Goal: Transaction & Acquisition: Purchase product/service

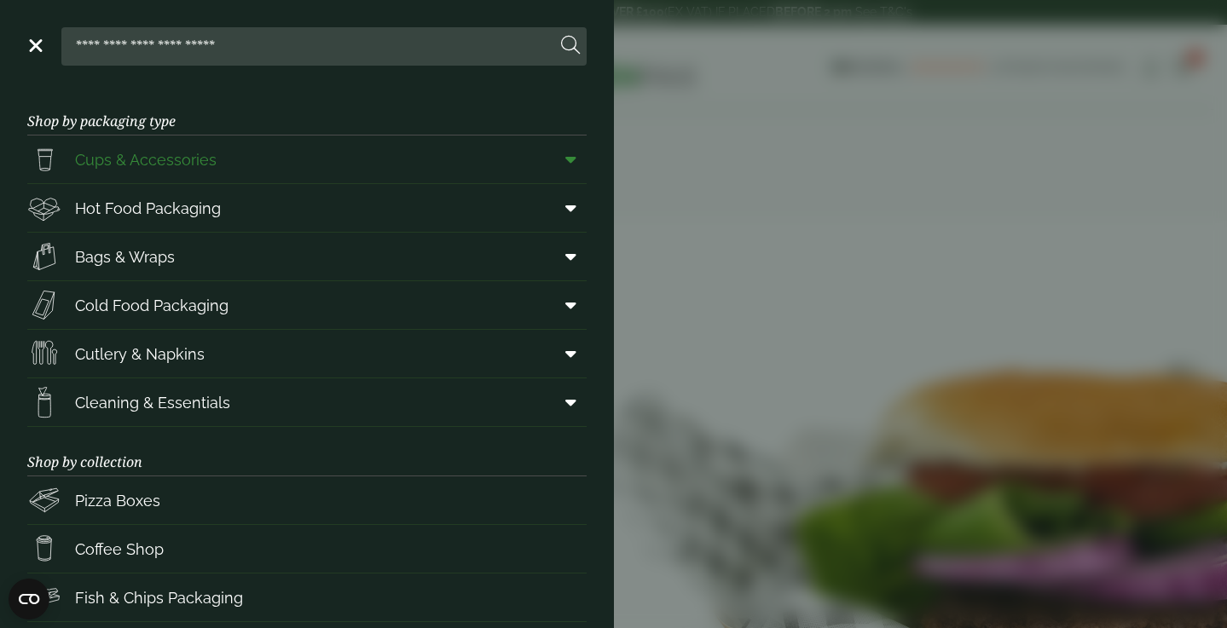
click at [319, 171] on link "Cups & Accessories" at bounding box center [306, 160] width 559 height 48
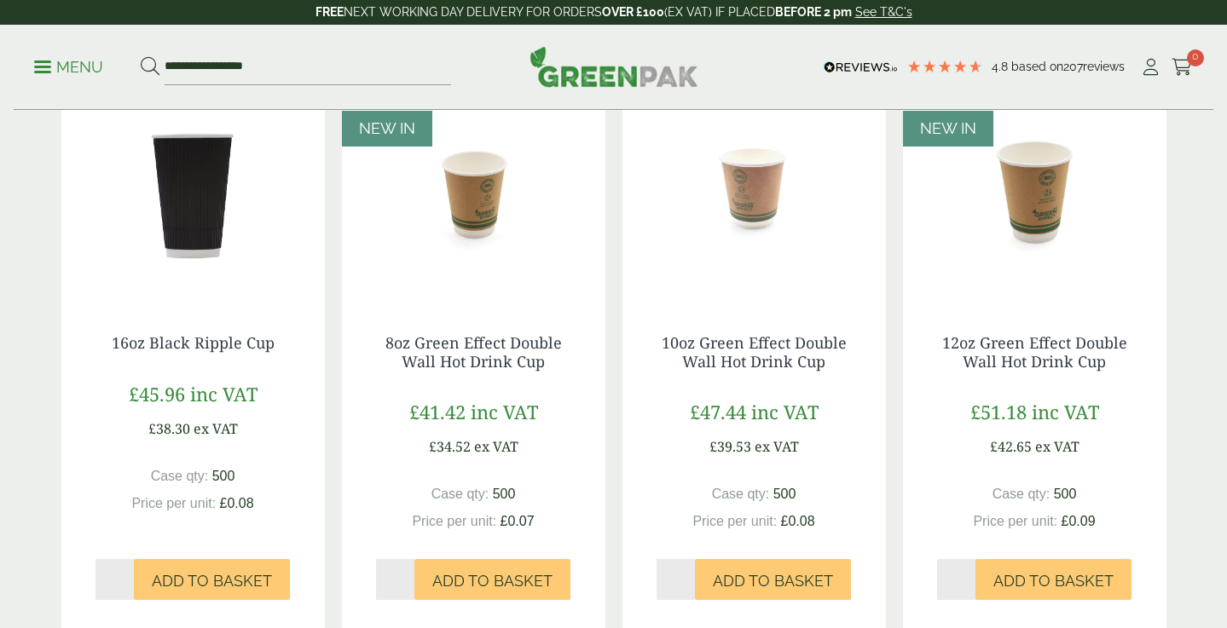
scroll to position [1444, 0]
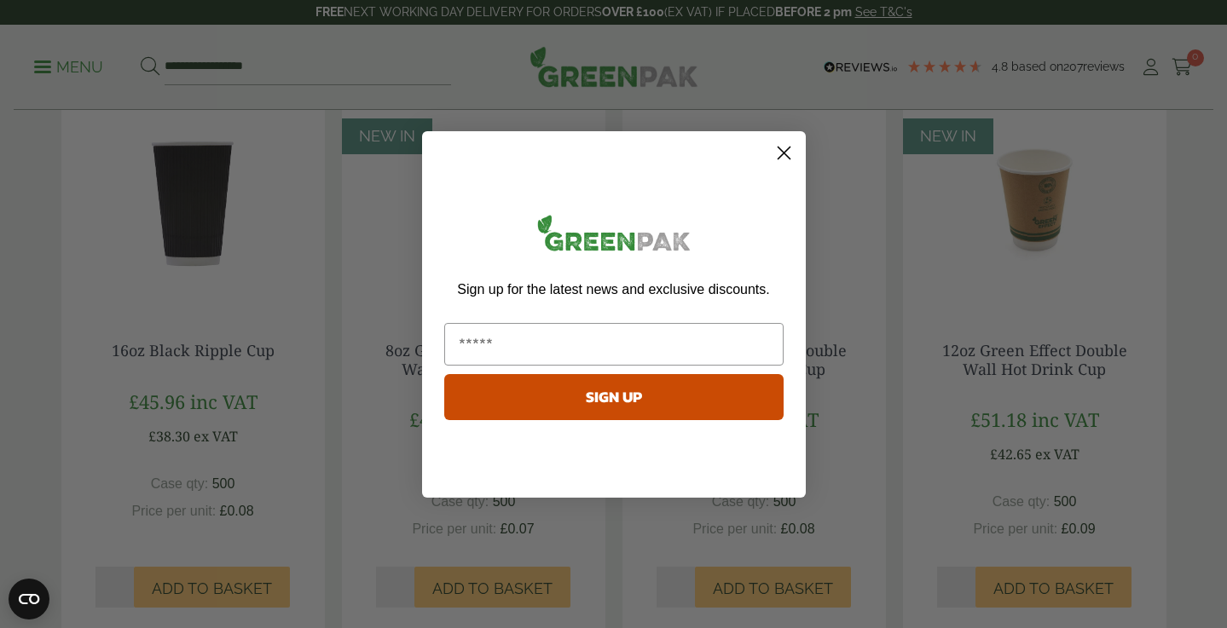
click at [776, 155] on circle "Close dialog" at bounding box center [783, 152] width 28 height 28
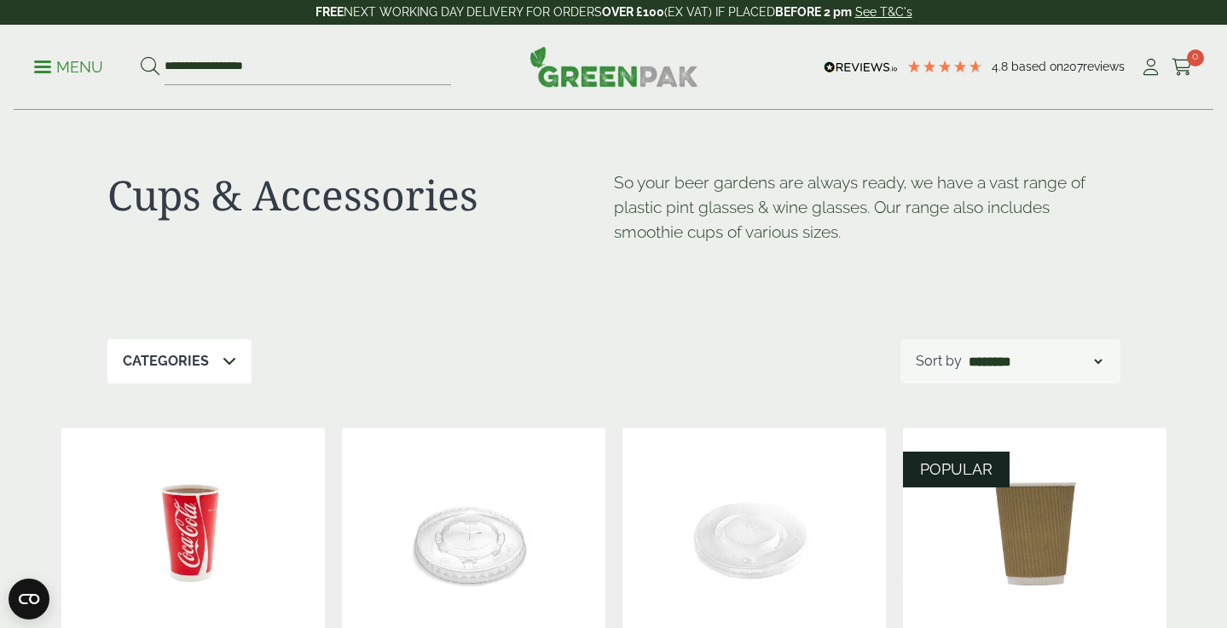
scroll to position [0, 0]
click at [182, 344] on div "Categories" at bounding box center [179, 361] width 144 height 44
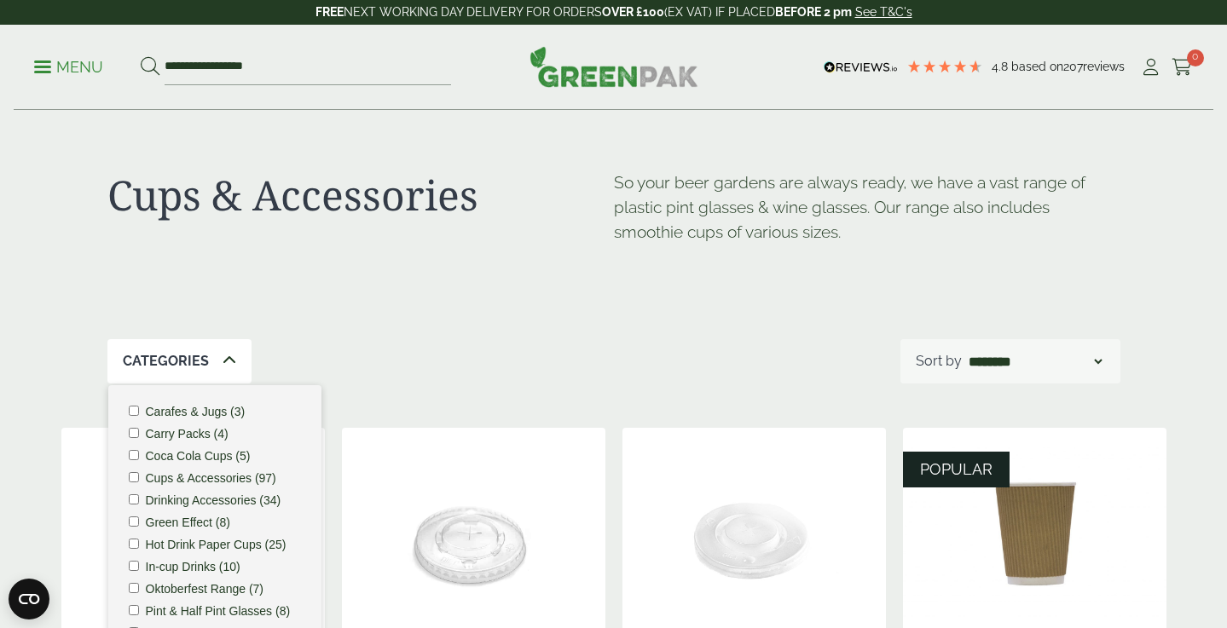
click at [177, 356] on p "Categories" at bounding box center [166, 361] width 86 height 20
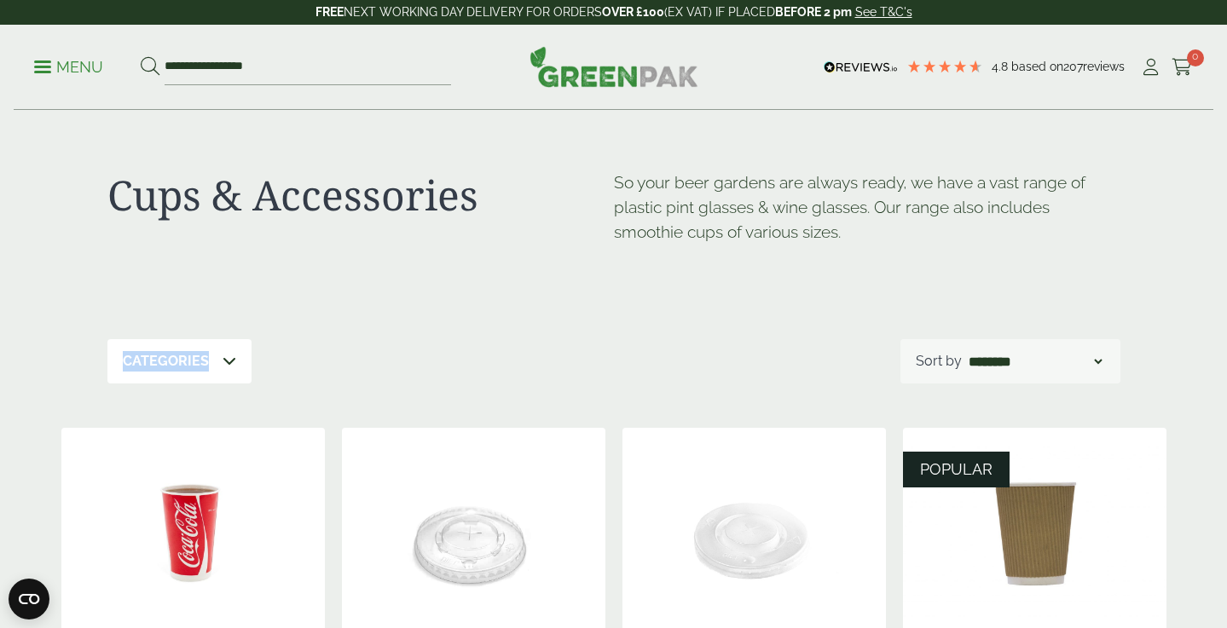
click at [177, 356] on p "Categories" at bounding box center [166, 361] width 86 height 20
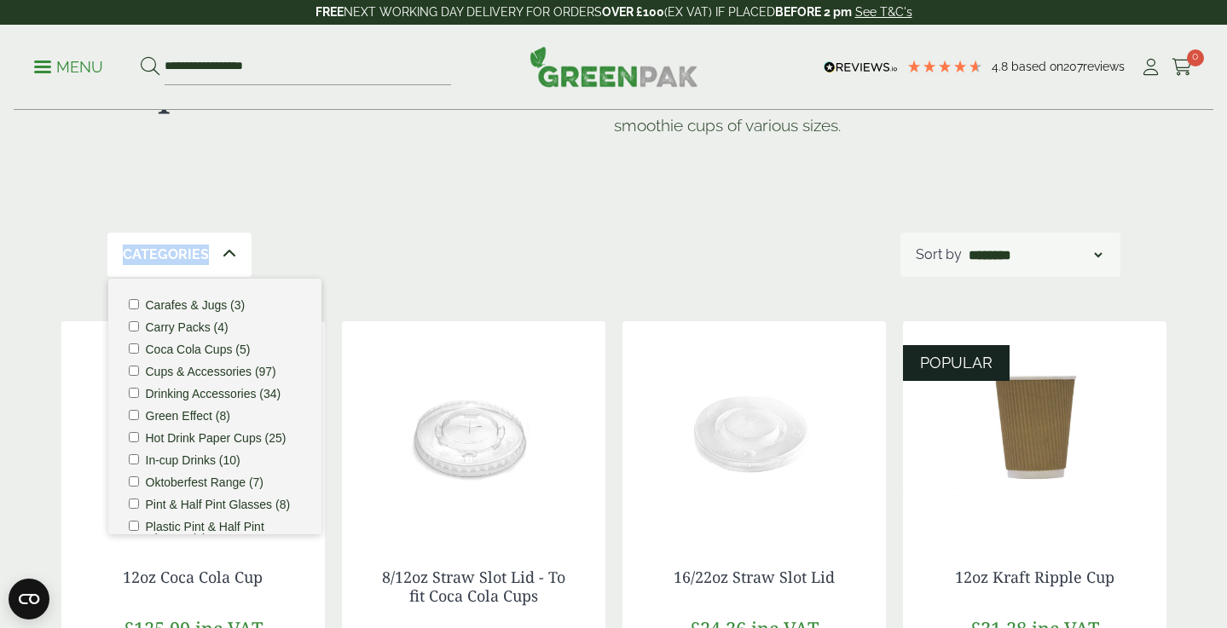
scroll to position [112, 0]
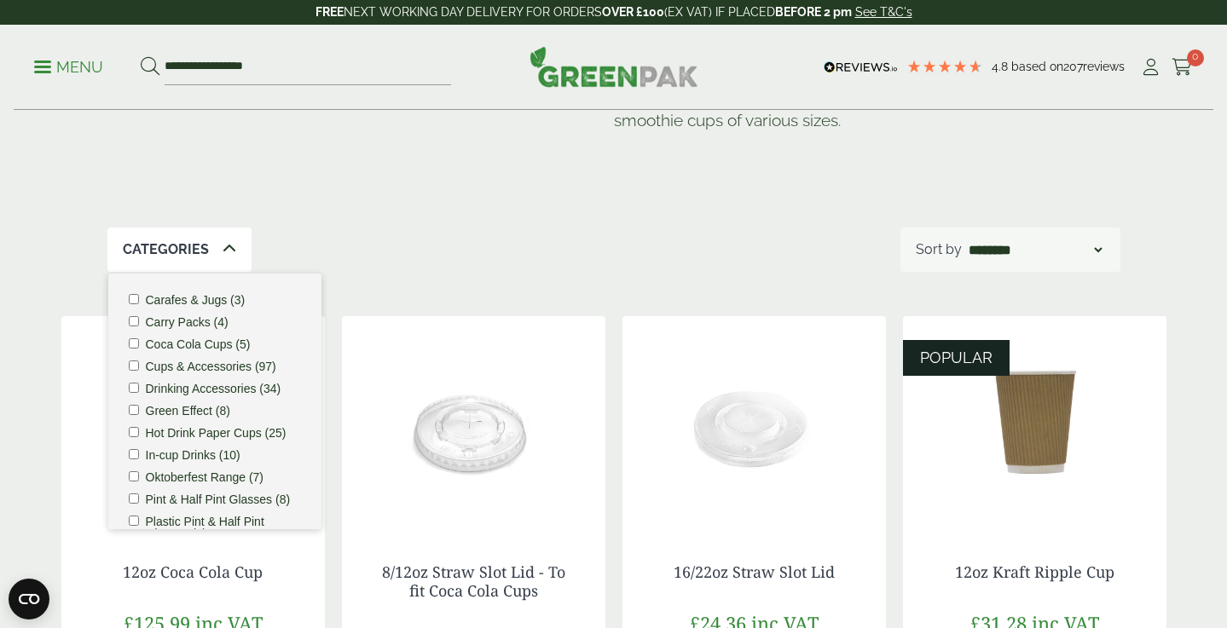
click at [136, 436] on li "Hot Drink Paper Cups (25)" at bounding box center [215, 433] width 172 height 12
click at [459, 228] on div "Categories 1 Carafes & Jugs (3) Carry Packs (4) Coca Cola Cups (5) Cups & Acces…" at bounding box center [613, 250] width 1013 height 44
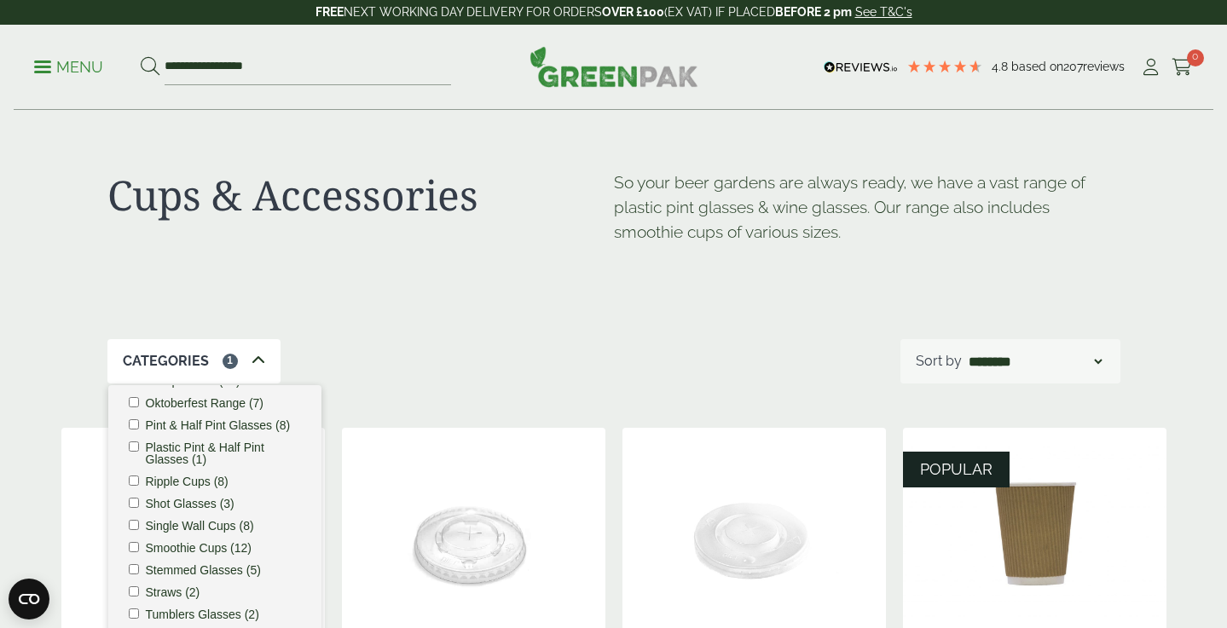
click at [853, 365] on div "Categories 1 Carafes & Jugs (3) Carry Packs (4) Coca Cola Cups (5) Cups & Acces…" at bounding box center [613, 361] width 1013 height 44
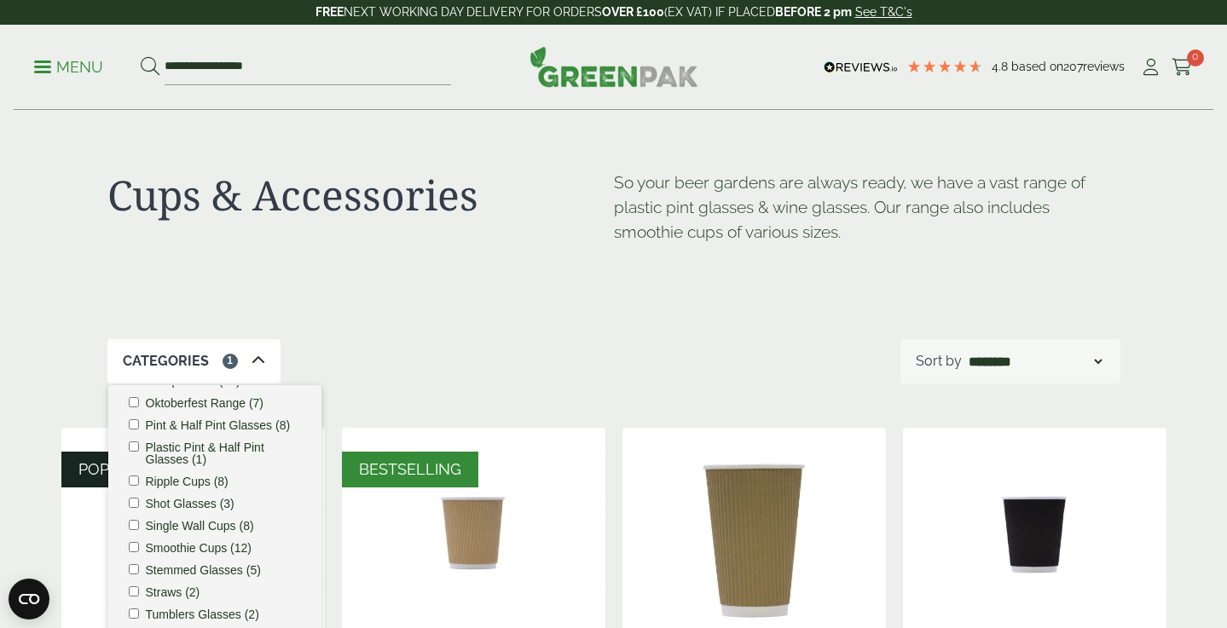
click at [238, 357] on div "Categories 1" at bounding box center [193, 361] width 173 height 44
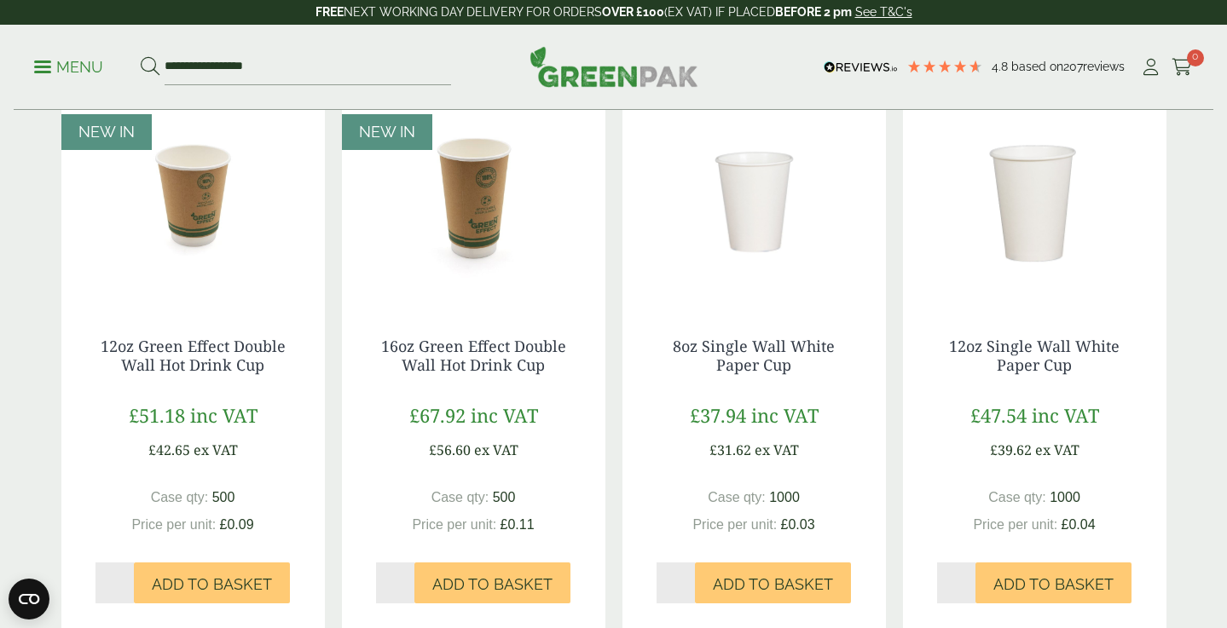
scroll to position [1442, 0]
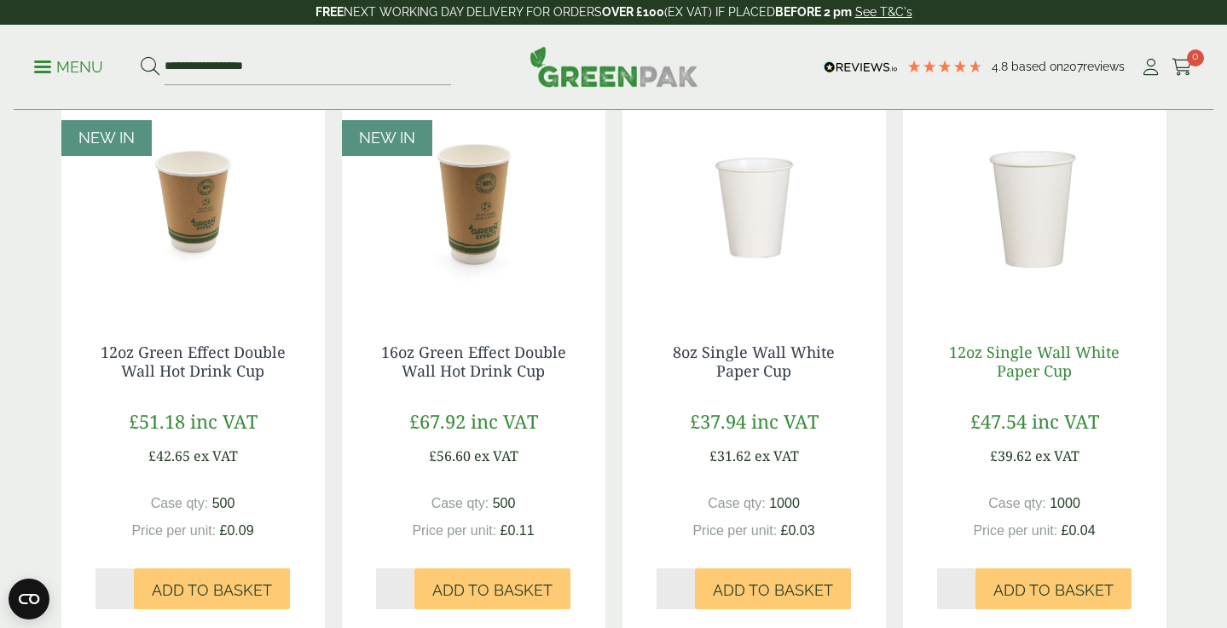
click at [1051, 356] on link "12oz Single Wall White Paper Cup" at bounding box center [1034, 361] width 170 height 39
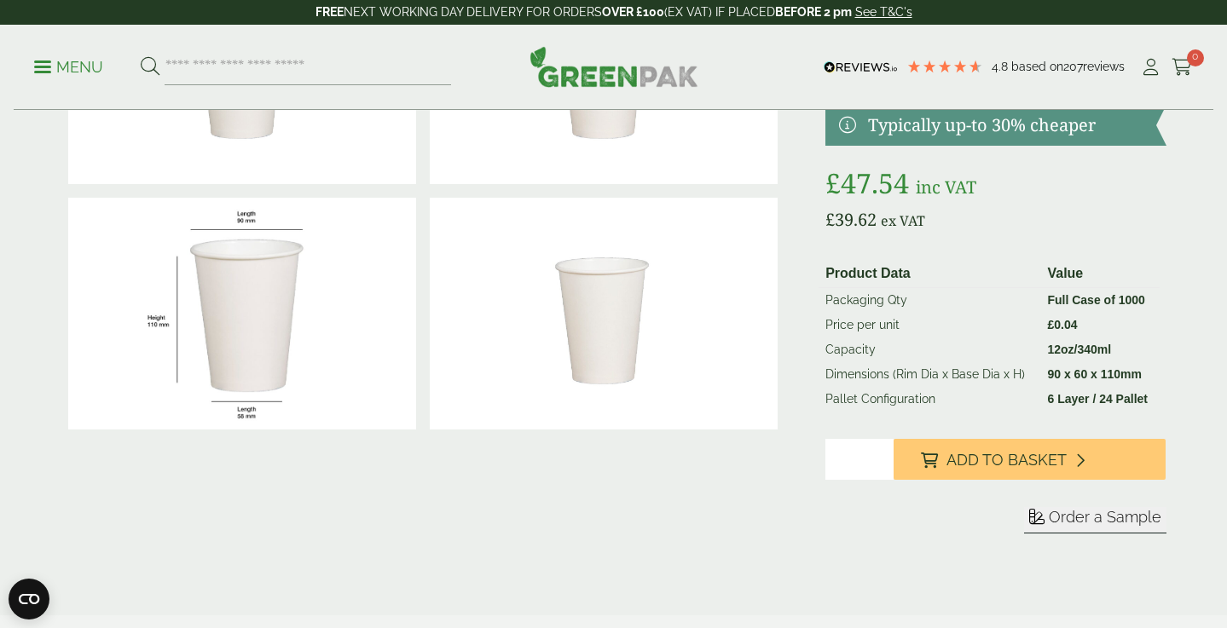
scroll to position [234, 0]
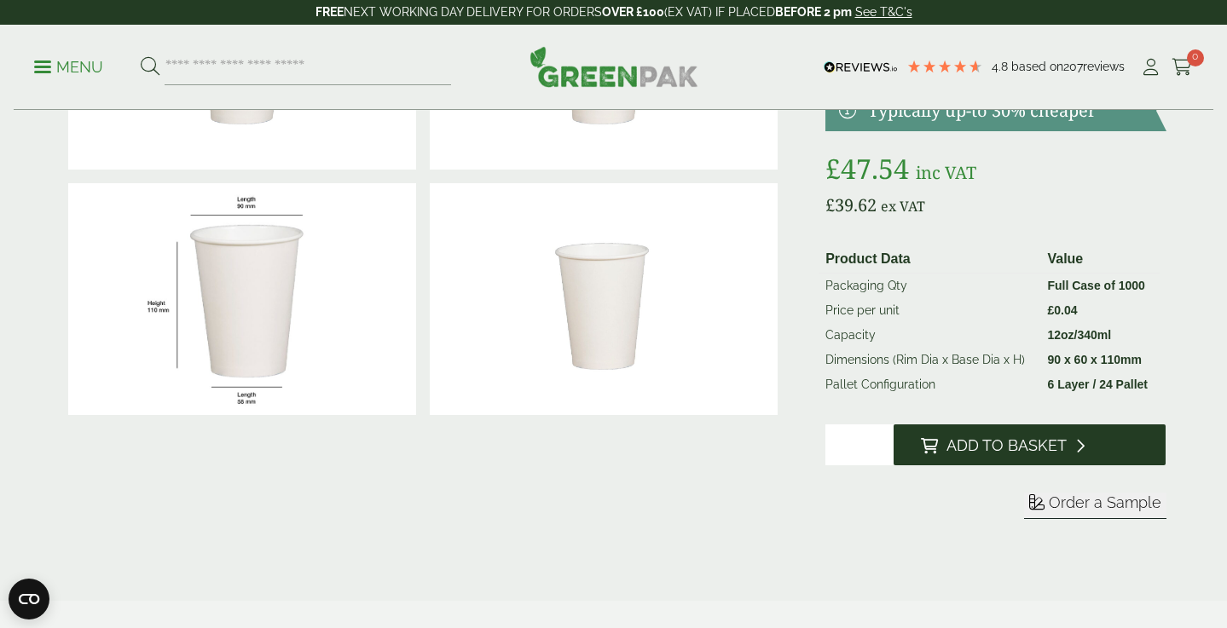
click at [1009, 444] on span "Add to Basket" at bounding box center [1006, 445] width 120 height 19
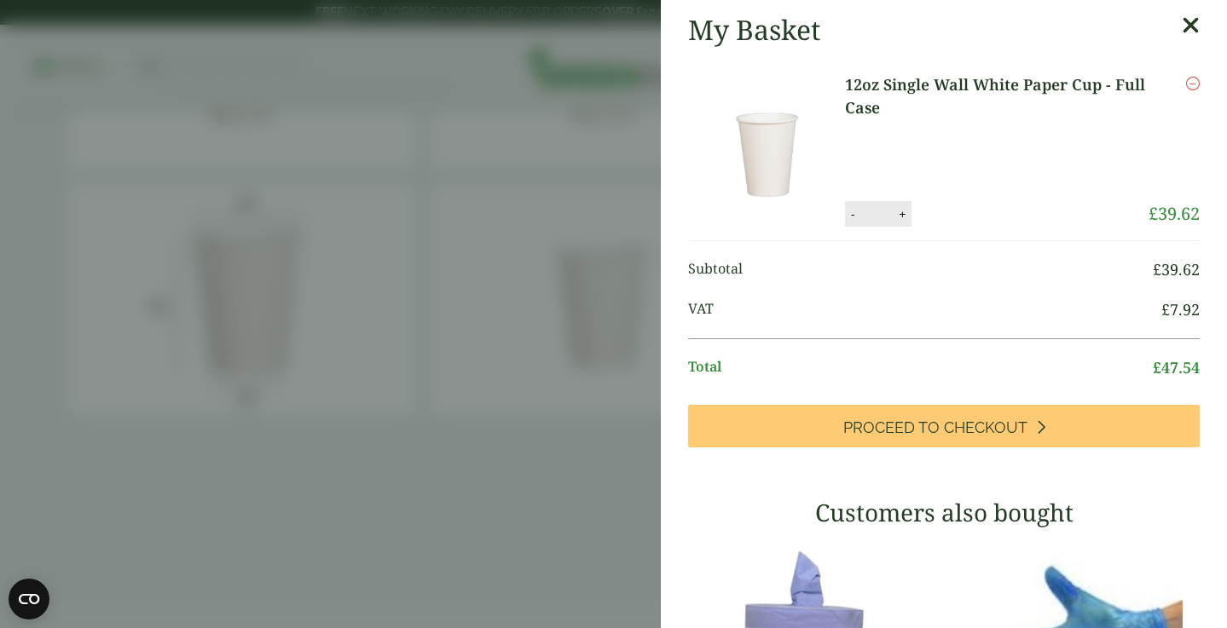
click at [1183, 27] on icon at bounding box center [1190, 26] width 18 height 24
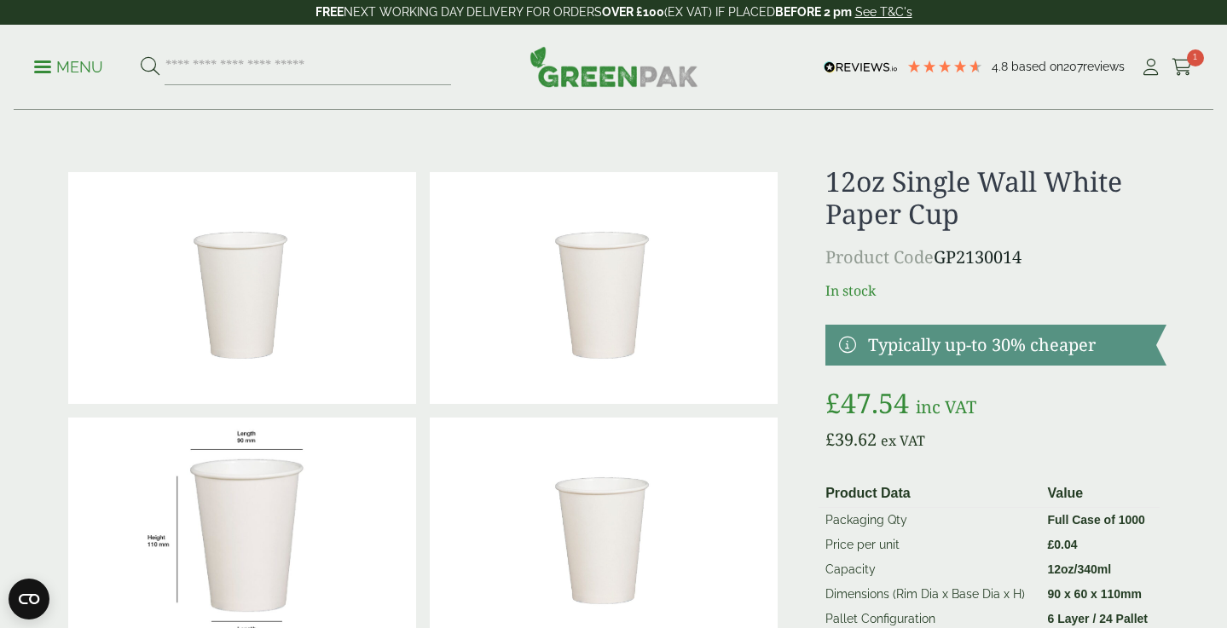
scroll to position [0, 0]
click at [43, 69] on p "Menu" at bounding box center [68, 67] width 69 height 20
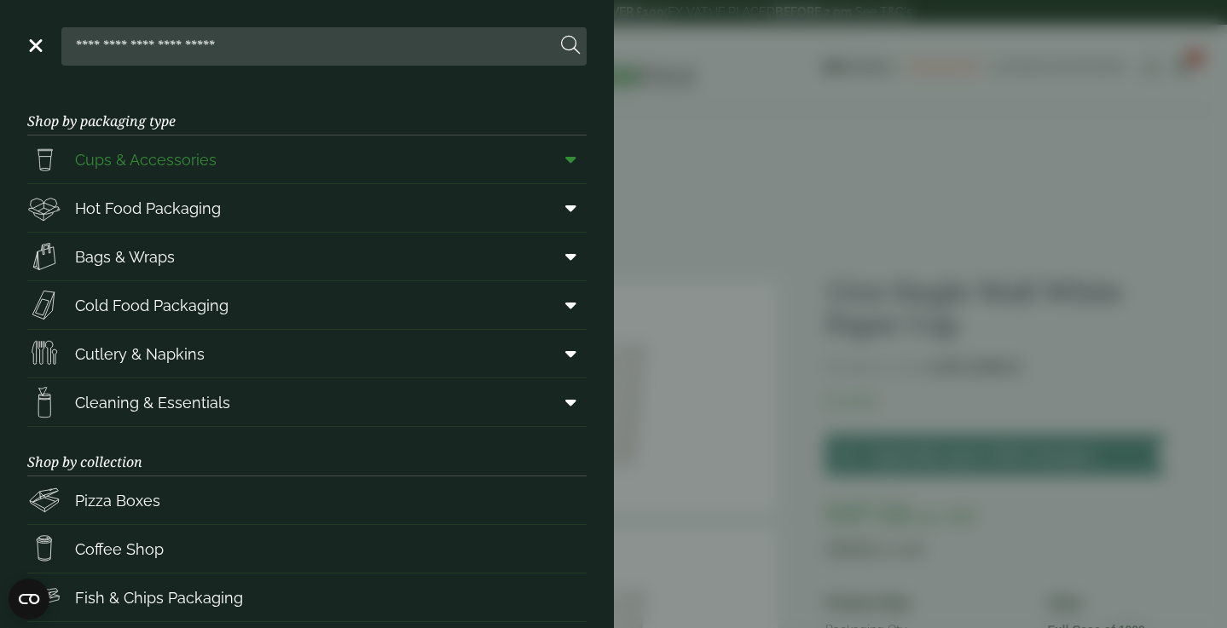
click at [578, 156] on span at bounding box center [567, 159] width 38 height 32
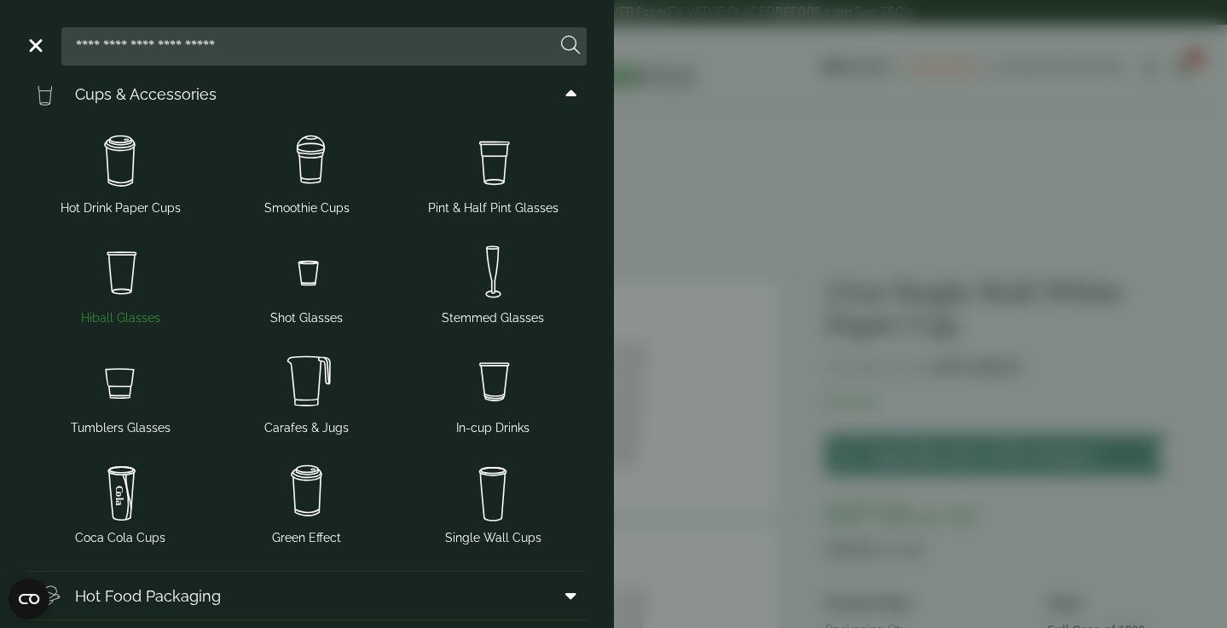
scroll to position [79, 0]
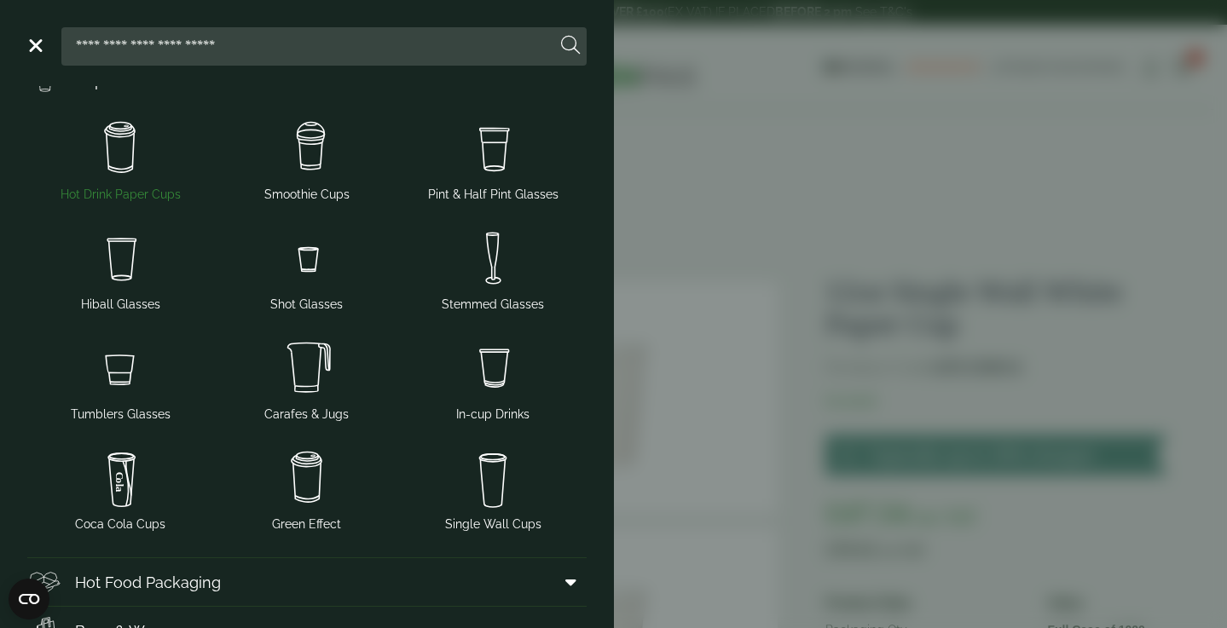
click at [119, 152] on img at bounding box center [120, 148] width 172 height 68
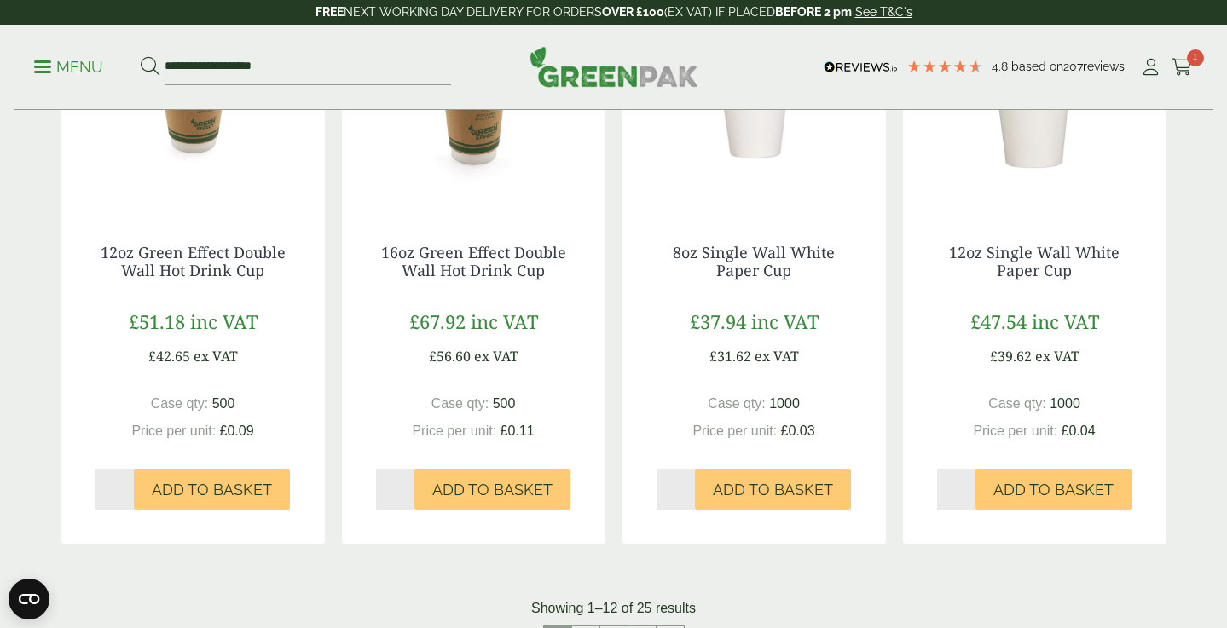
scroll to position [1561, 0]
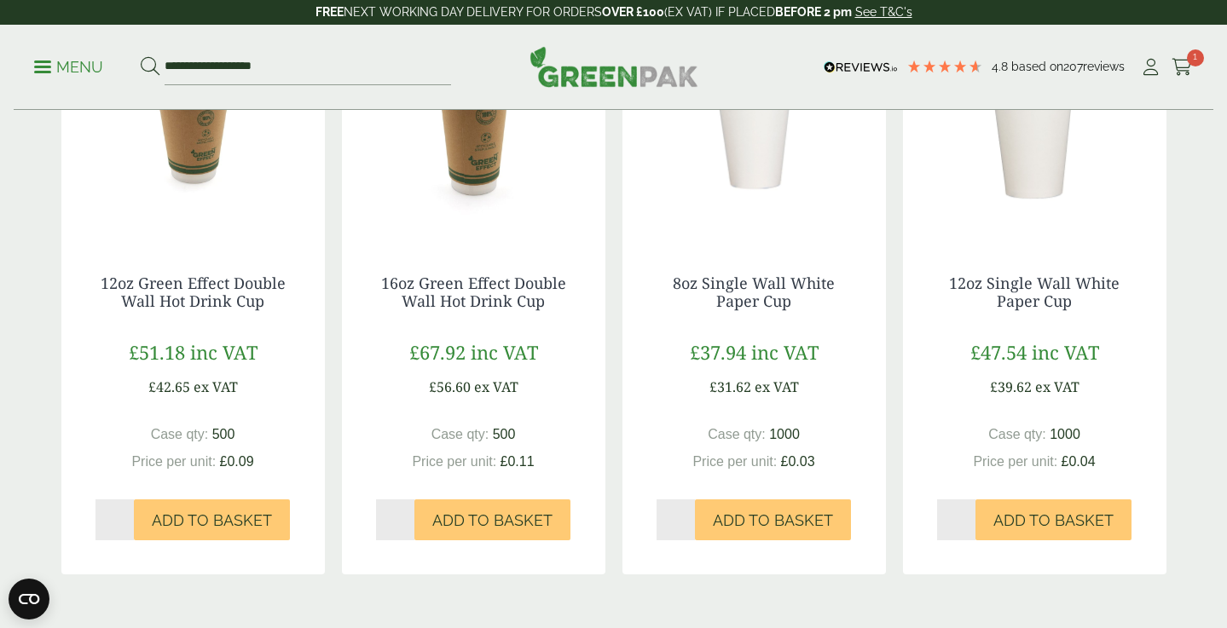
click at [1038, 148] on img at bounding box center [1034, 133] width 263 height 213
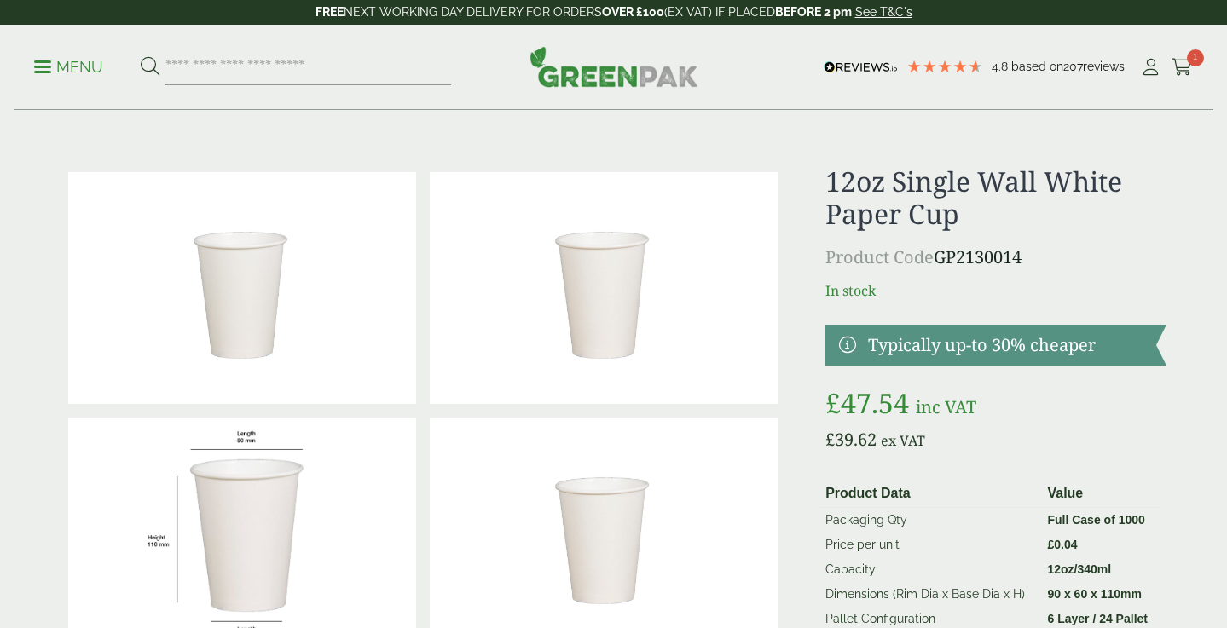
click at [683, 0] on p "FREE NEXT WORKING DAY DELIVERY FOR ORDERS OVER £100 (EX VAT) IF PLACED BEFORE 2…" at bounding box center [613, 12] width 1227 height 25
